Goal: Communication & Community: Answer question/provide support

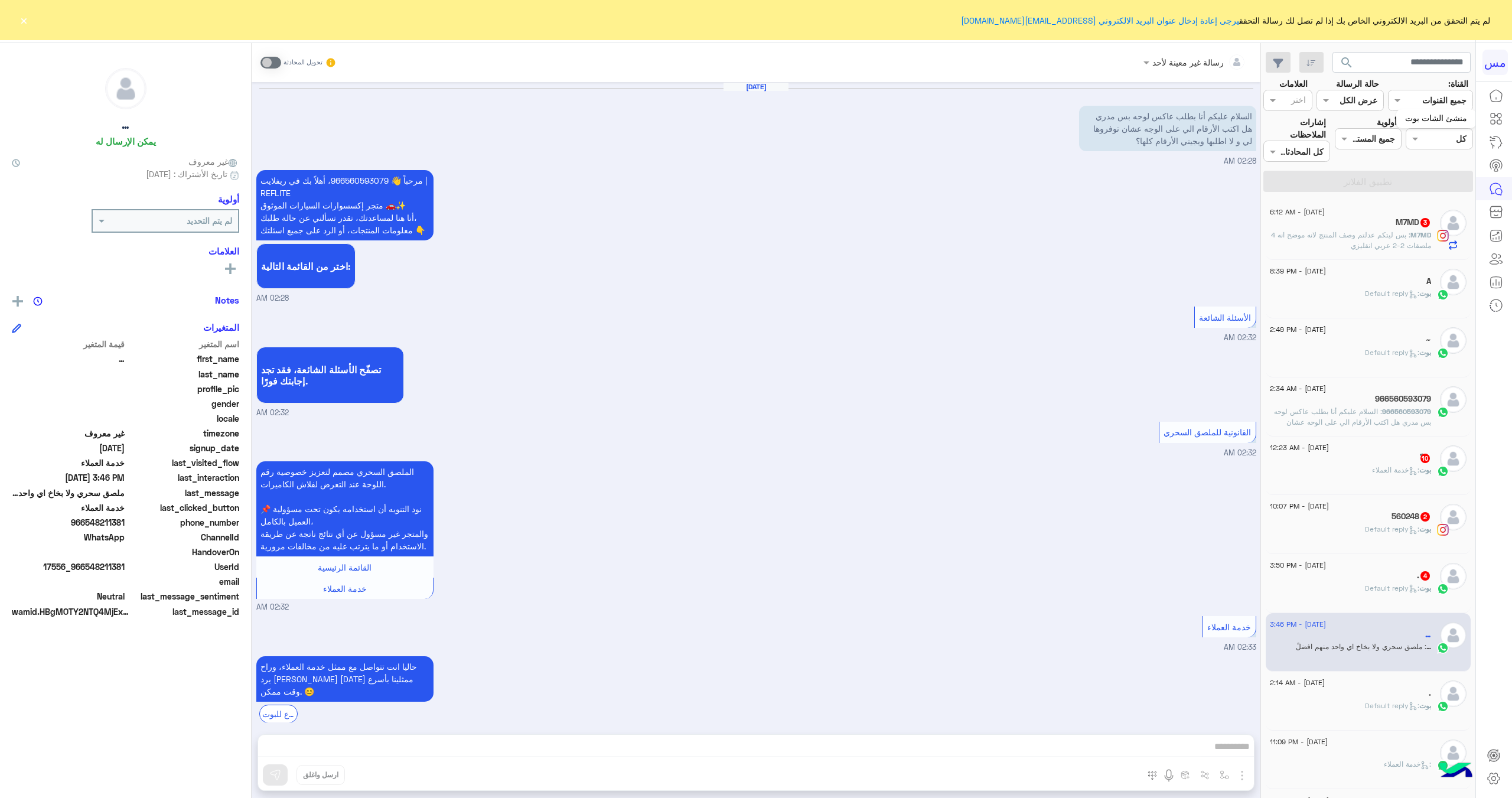
scroll to position [217, 0]
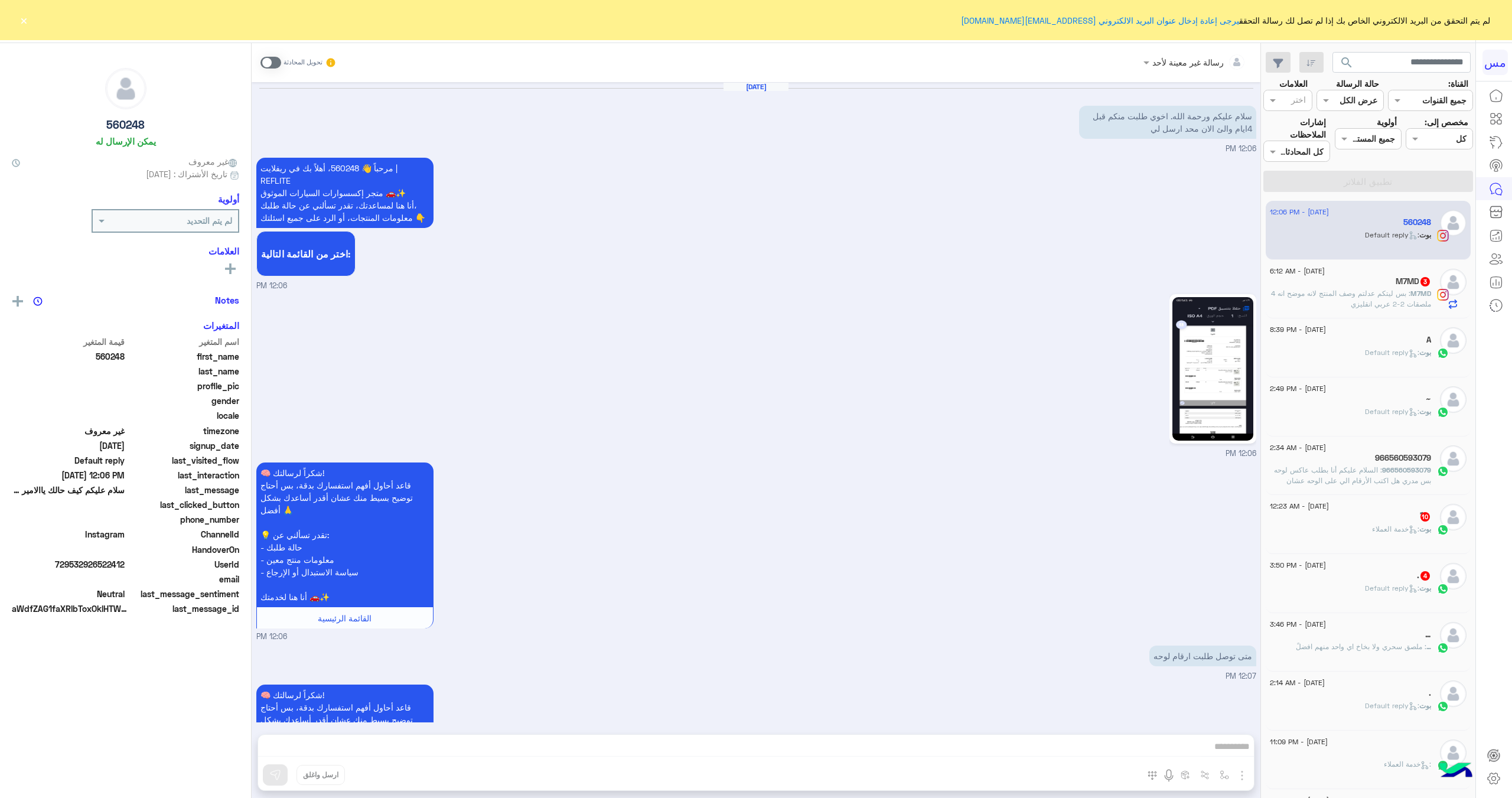
scroll to position [1325, 0]
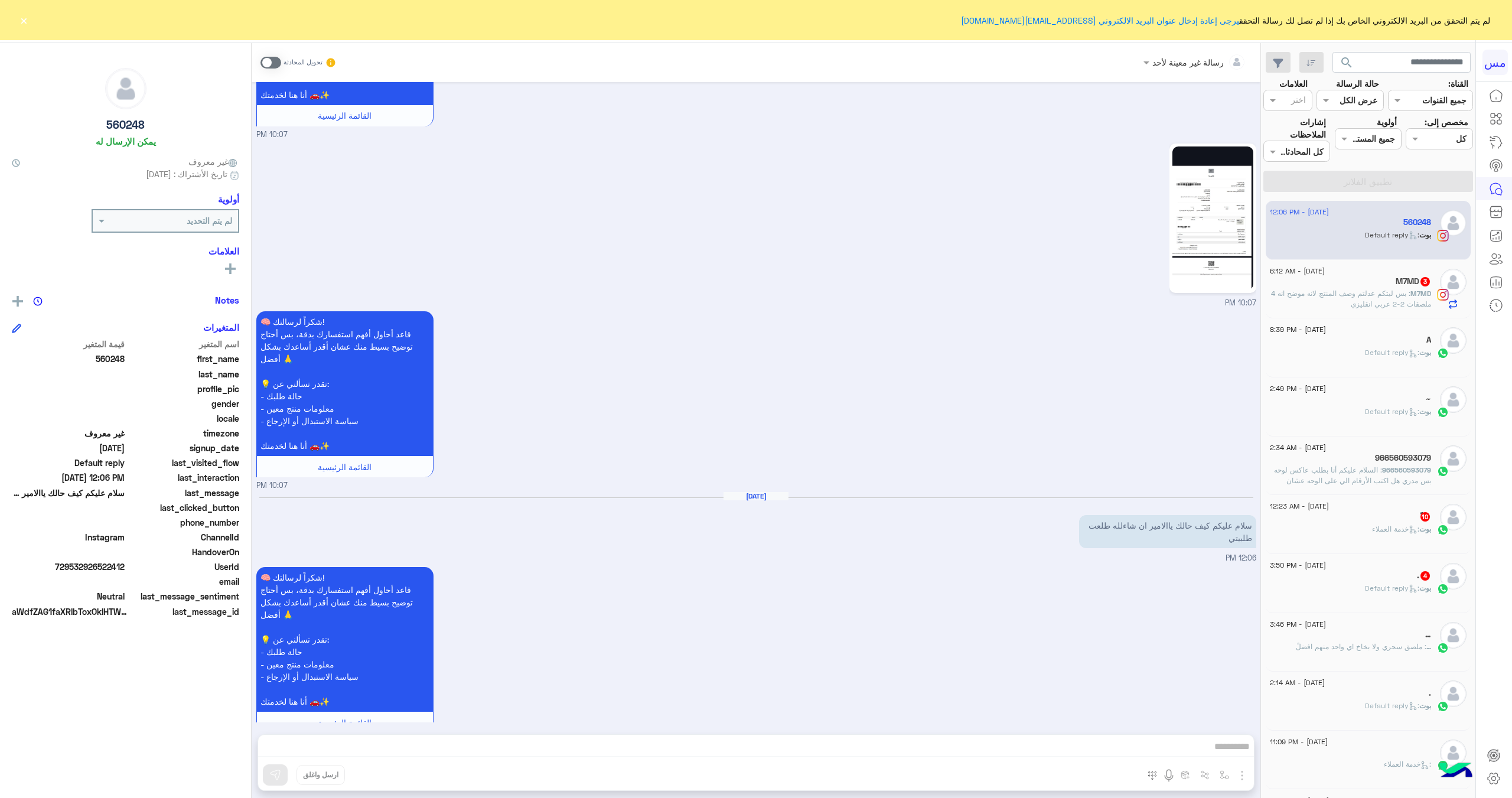
click at [1420, 284] on span "3" at bounding box center [1425, 280] width 12 height 10
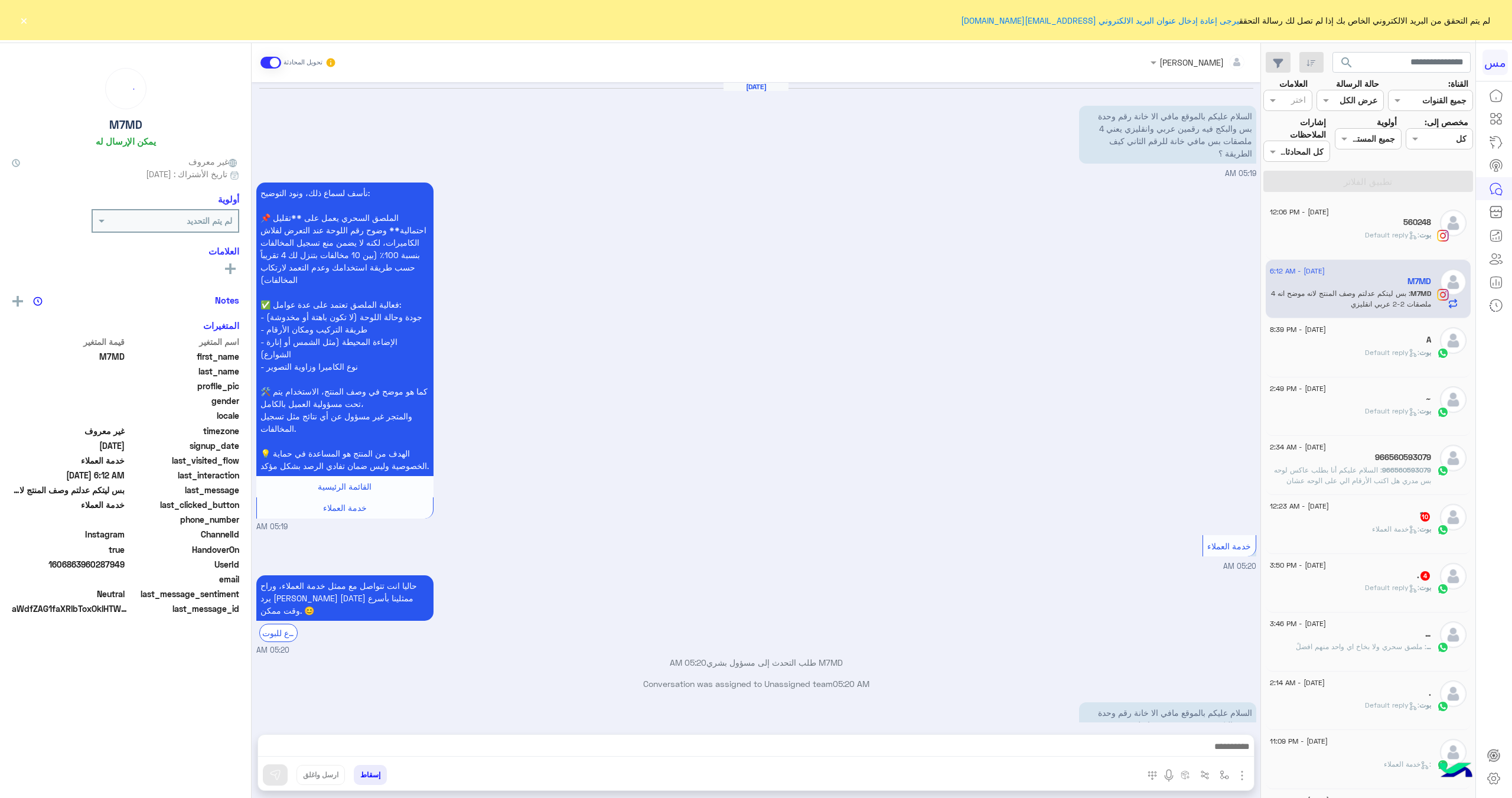
scroll to position [293, 0]
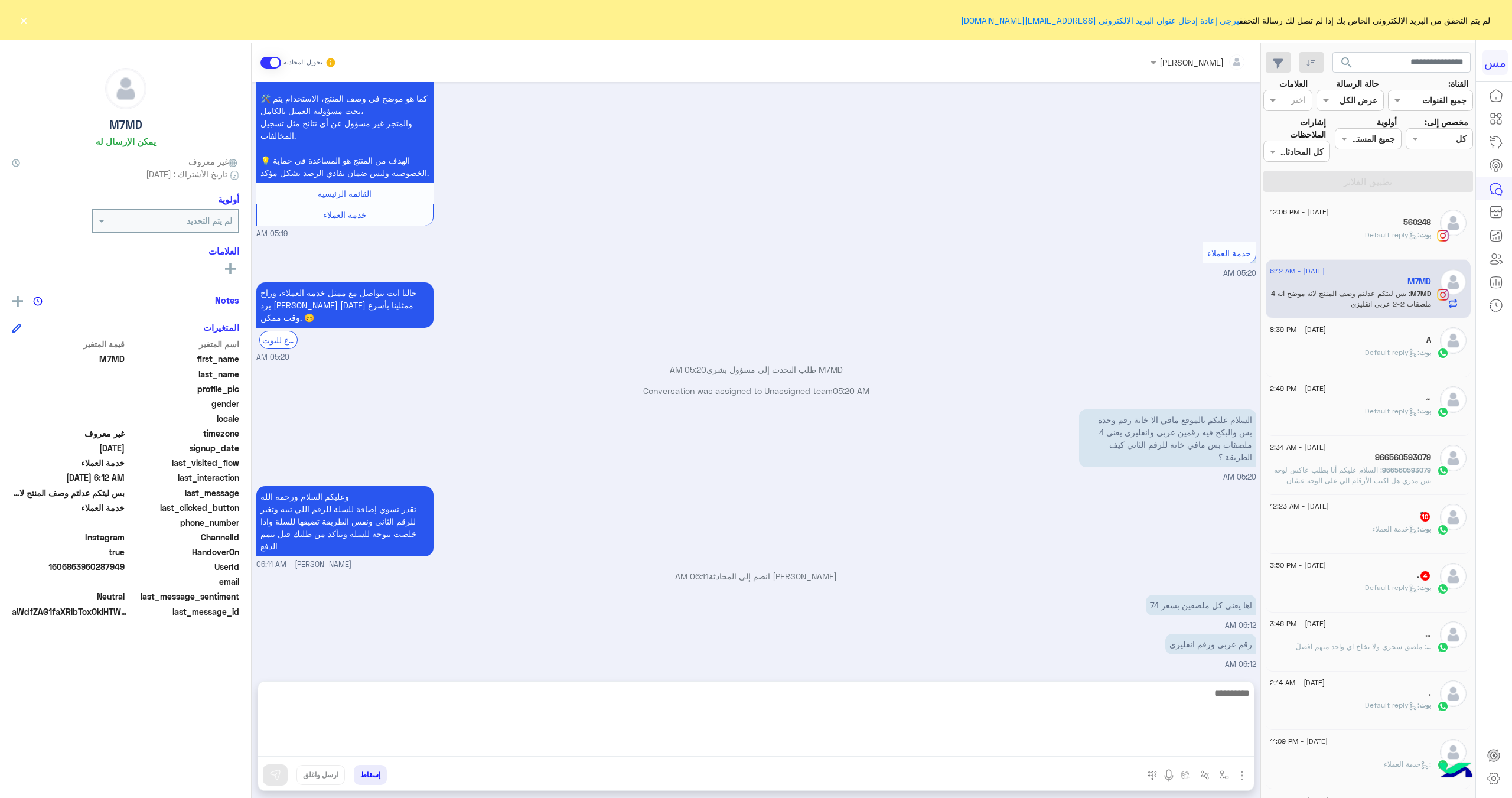
click at [1190, 745] on textarea at bounding box center [756, 721] width 996 height 71
type textarea "**********"
